Goal: Information Seeking & Learning: Compare options

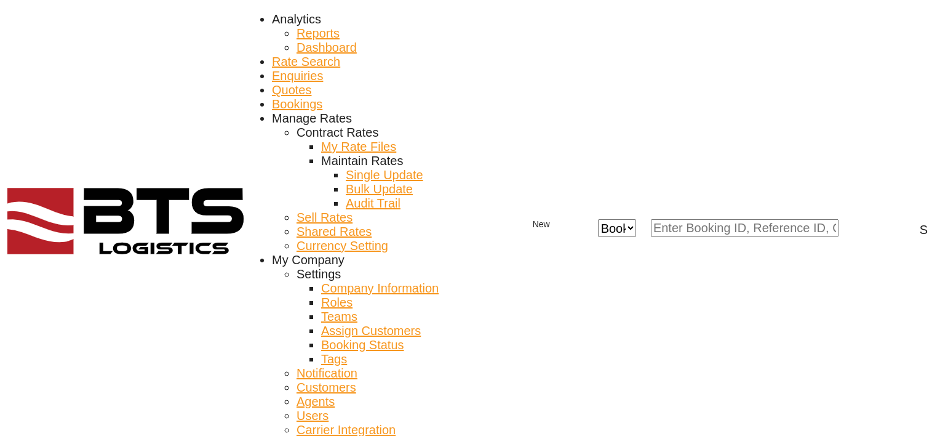
click at [272, 55] on span "Rate Search" at bounding box center [306, 62] width 68 height 14
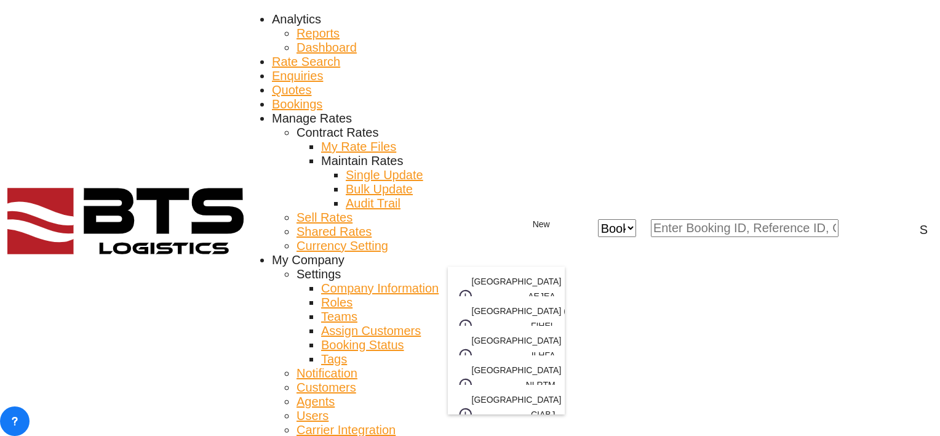
click at [490, 256] on body "Analytics Reports Dashboard Rate Search Enquiries Quotes Bookings" at bounding box center [470, 218] width 940 height 436
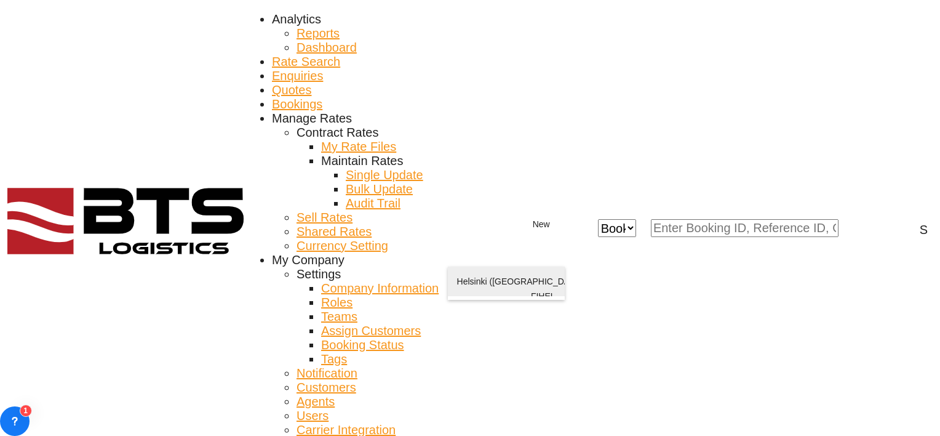
type input "HELSINK"
click at [477, 281] on div "Helsink i ([GEOGRAPHIC_DATA]) [GEOGRAPHIC_DATA] [GEOGRAPHIC_DATA]" at bounding box center [506, 295] width 98 height 59
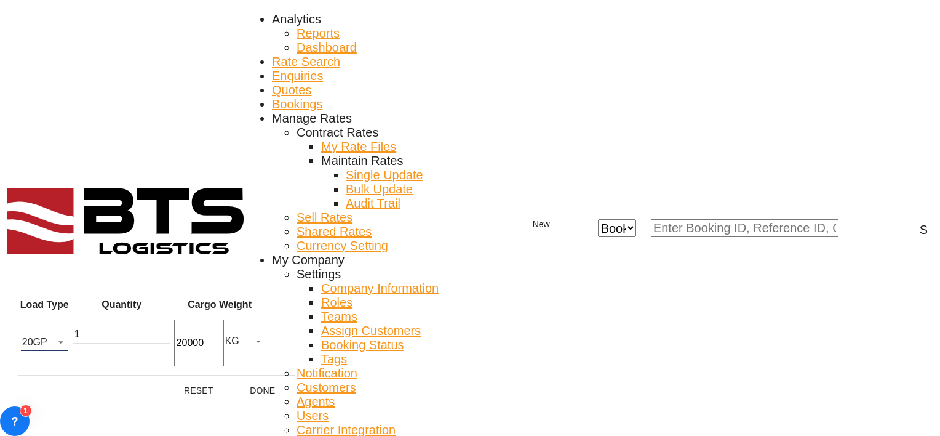
click at [68, 338] on md-select-value "20GP" at bounding box center [44, 341] width 47 height 18
drag, startPoint x: 56, startPoint y: 351, endPoint x: 64, endPoint y: 349, distance: 8.1
click at [56, 350] on div "40HC" at bounding box center [47, 346] width 22 height 10
click at [254, 382] on button "Done" at bounding box center [263, 390] width 54 height 22
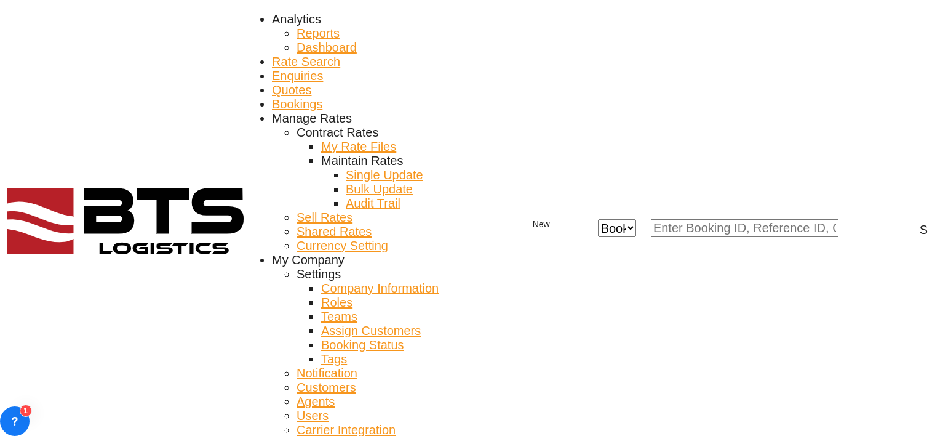
scroll to position [123, 0]
type input "NLRTM to FIHEL / [DATE]"
click at [272, 55] on span "Rate Search" at bounding box center [306, 62] width 68 height 14
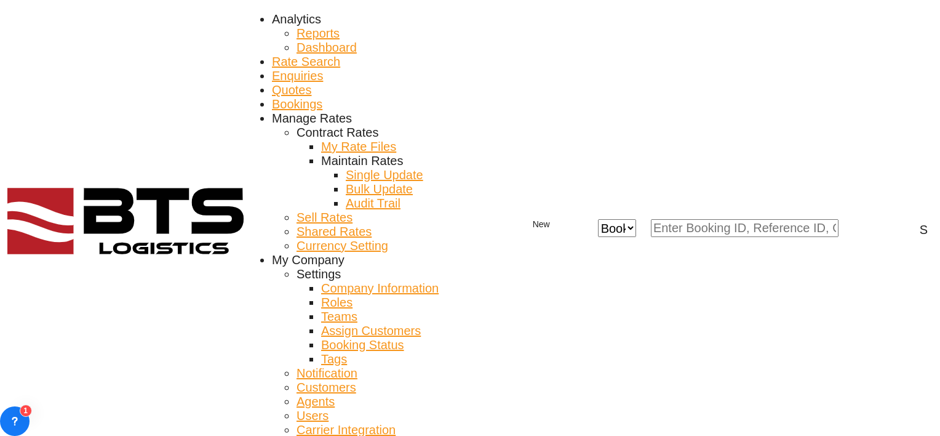
click at [492, 256] on body "Analytics Reports Dashboard Rate Search Enquiries Quotes Bookings" at bounding box center [470, 218] width 940 height 436
type input "ABIDJAN"
click at [490, 282] on div "Abidjan Ivory Coast CIABJ" at bounding box center [506, 295] width 98 height 59
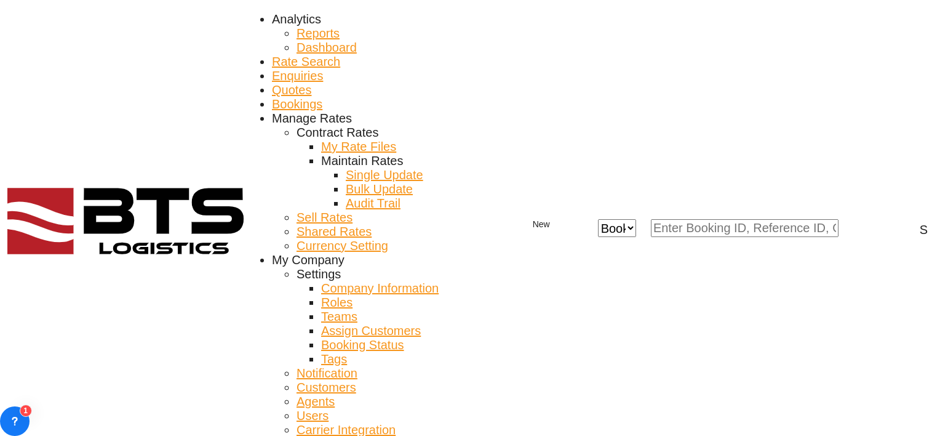
type input "DEBRV to CIABJ / 9 Sep 2025"
